Goal: Find specific page/section: Find specific page/section

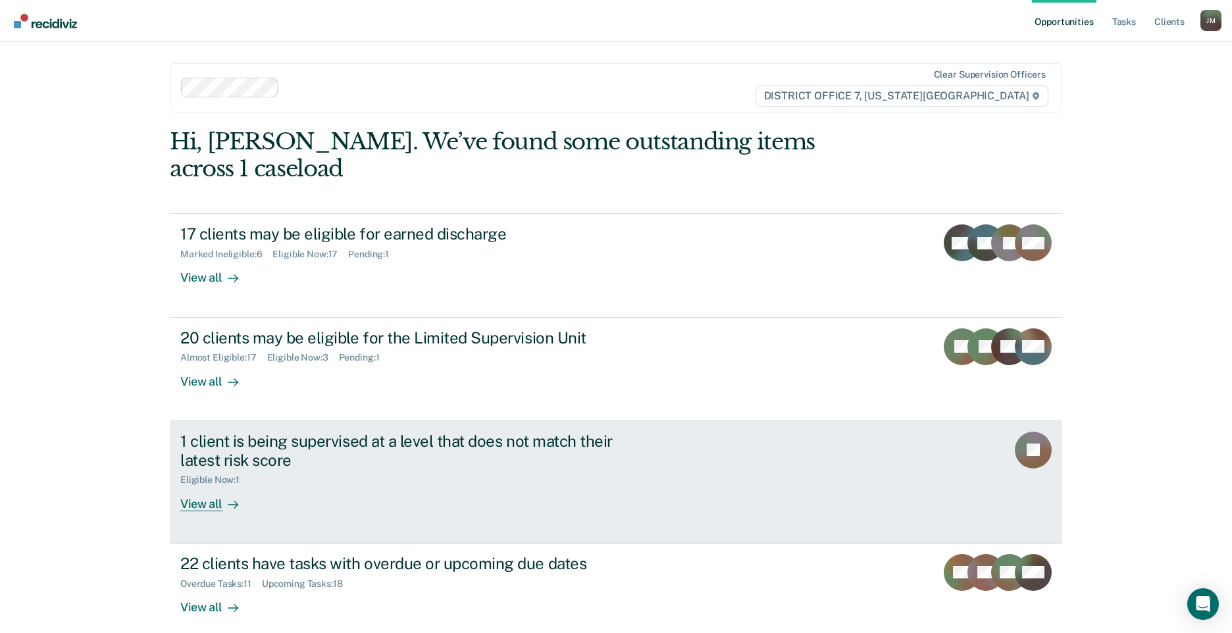
click at [223, 496] on div at bounding box center [231, 503] width 16 height 15
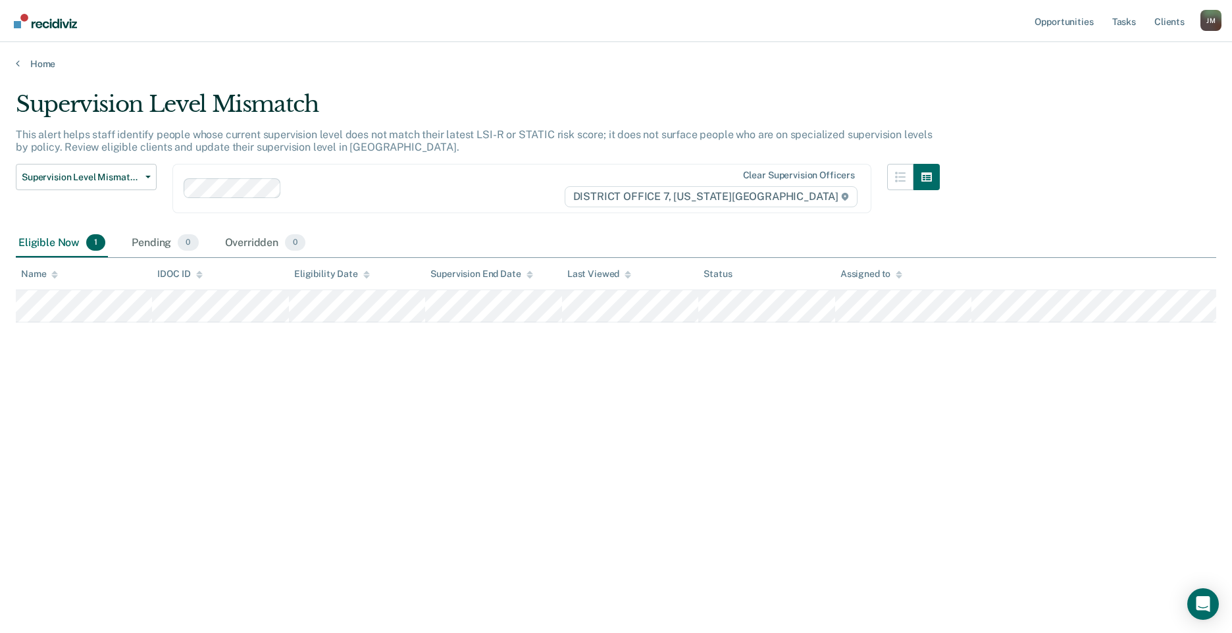
click at [30, 70] on main "Supervision Level Mismatch This alert helps staff identify people whose current…" at bounding box center [616, 350] width 1232 height 560
click at [27, 66] on link "Home" at bounding box center [616, 64] width 1201 height 12
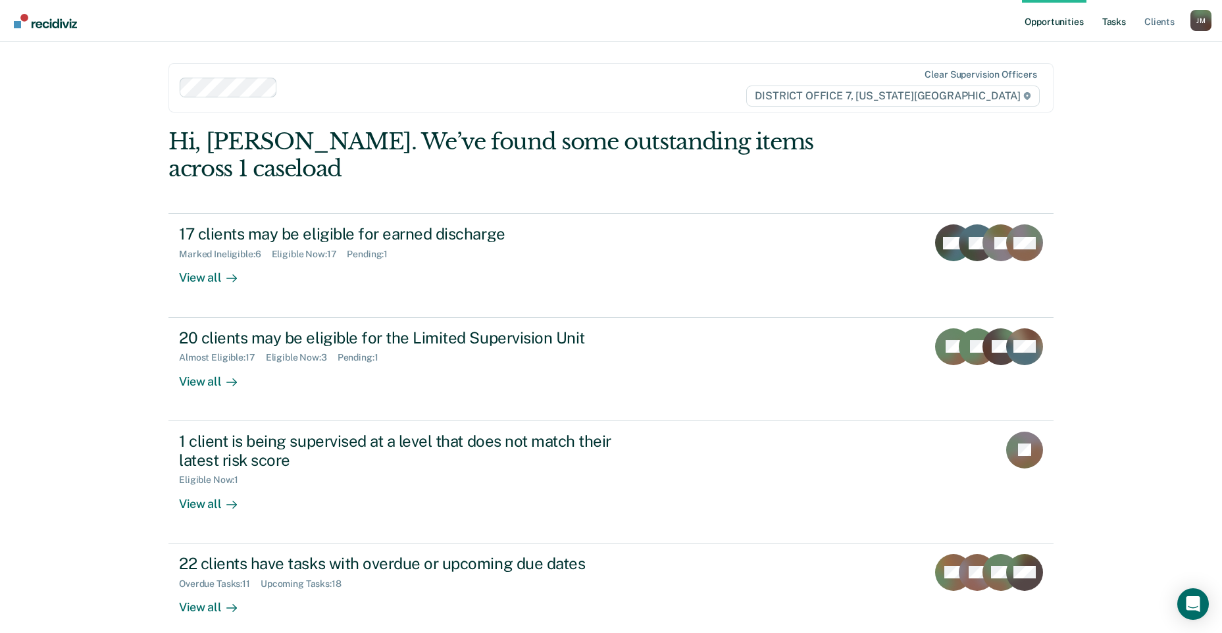
click at [1114, 23] on link "Tasks" at bounding box center [1114, 21] width 29 height 42
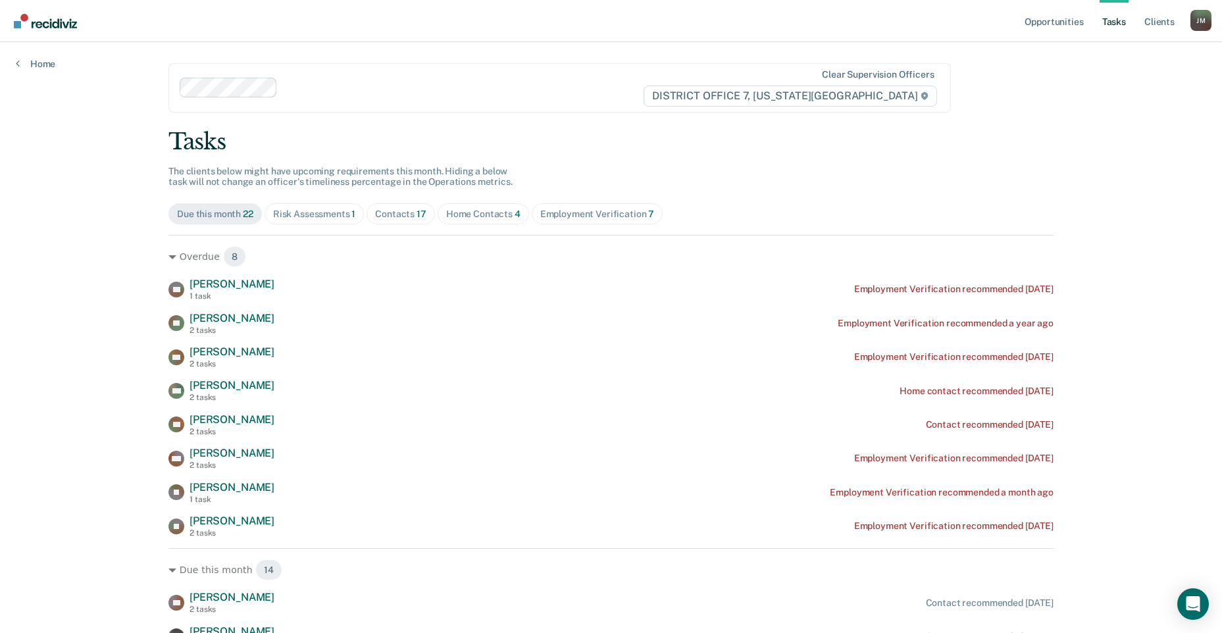
click at [382, 209] on div "Contacts 17" at bounding box center [400, 214] width 51 height 11
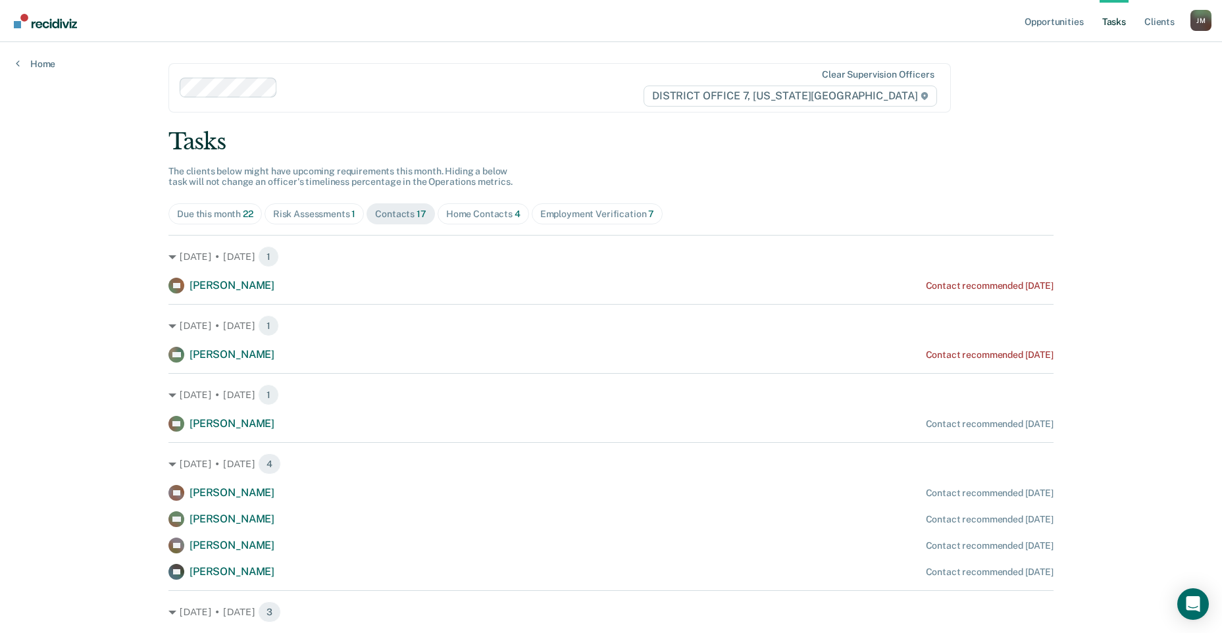
click at [488, 215] on div "Home Contacts 4" at bounding box center [483, 214] width 74 height 11
